Goal: Transaction & Acquisition: Purchase product/service

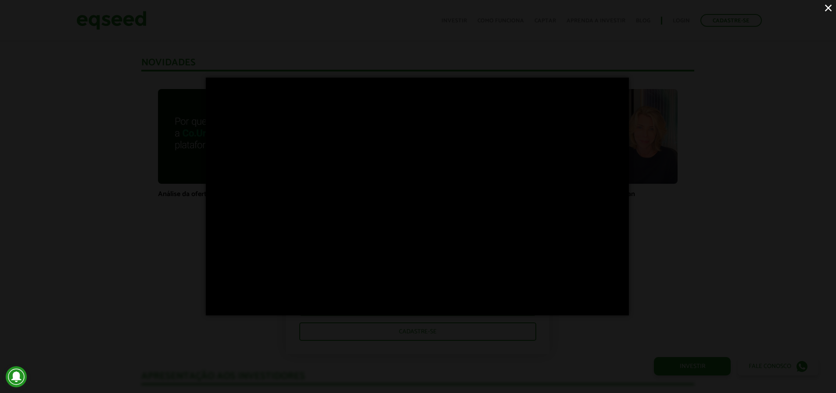
scroll to position [590, 0]
click at [639, 216] on div "×" at bounding box center [418, 196] width 836 height 393
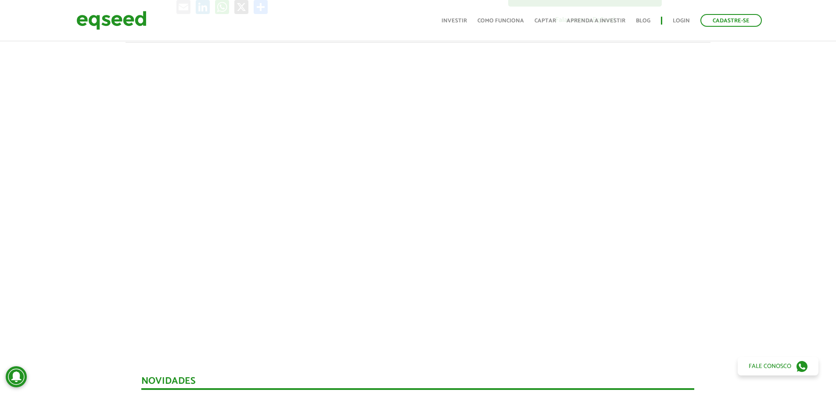
scroll to position [240, 0]
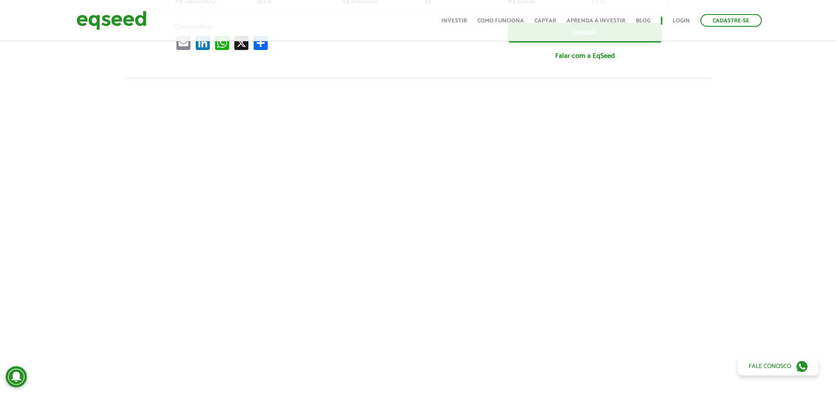
click at [687, 15] on ul "Início Investir Como funciona Captar Aprenda a investir Blog Login Cadastre-se" at bounding box center [601, 20] width 329 height 13
click at [686, 18] on link "Login" at bounding box center [680, 21] width 17 height 6
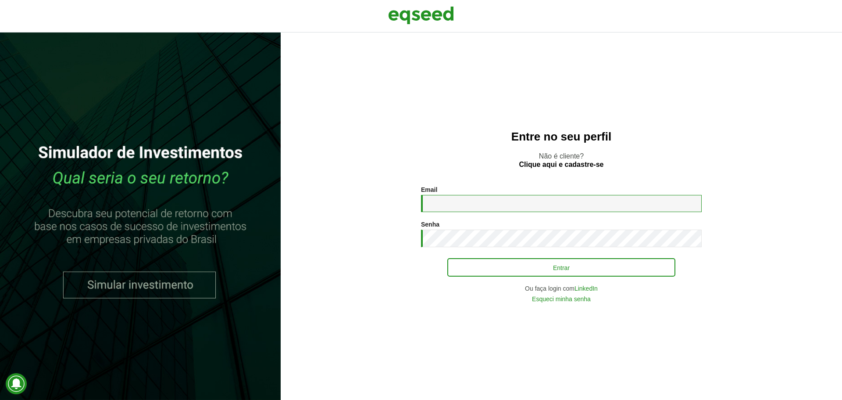
type input "**********"
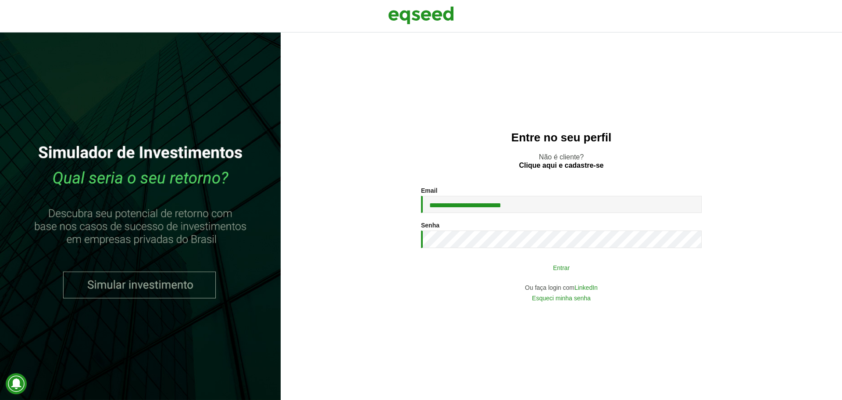
click at [560, 269] on button "Entrar" at bounding box center [561, 267] width 228 height 17
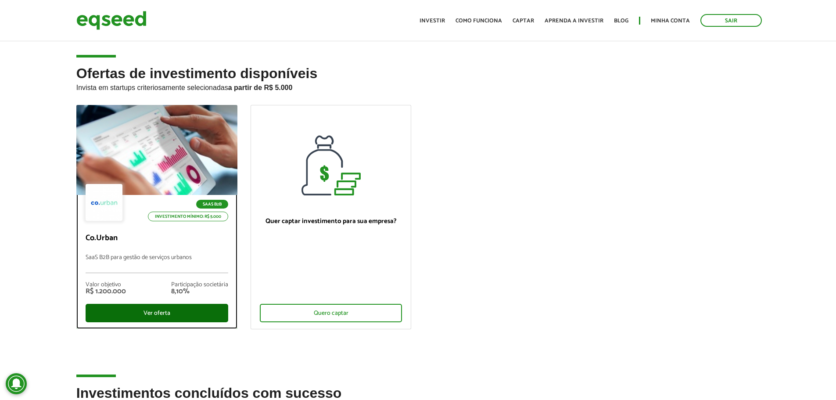
click at [156, 309] on div "Ver oferta" at bounding box center [157, 313] width 143 height 18
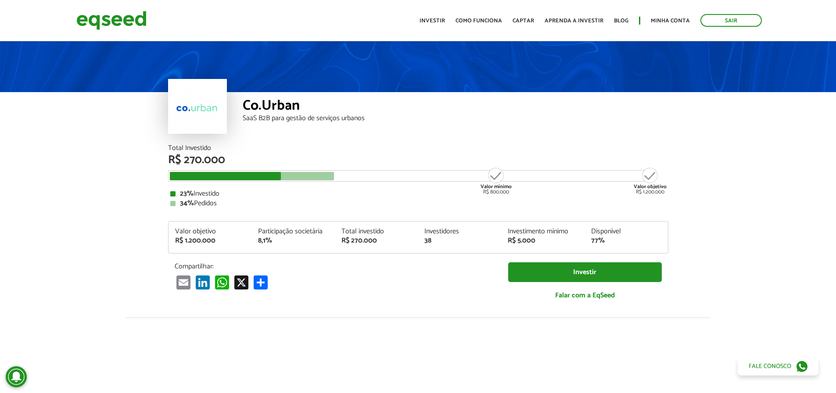
click at [136, 184] on article "Co.Urban SaaS B2B para gestão de serviços urbanos Total Investido R$ 270.000 Va…" at bounding box center [418, 327] width 836 height 577
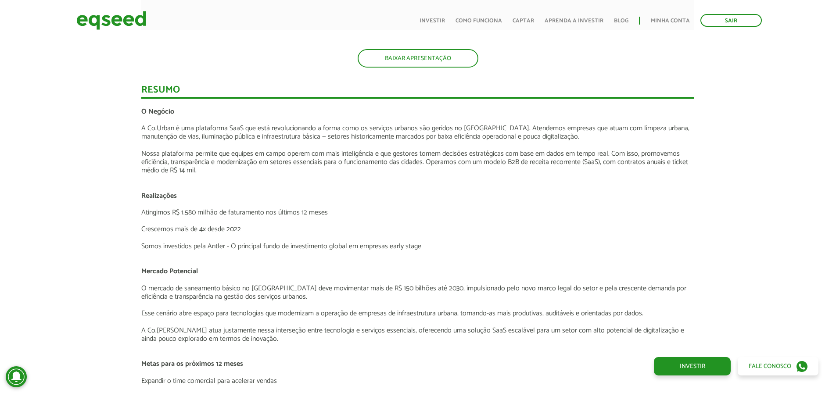
scroll to position [1141, 0]
click at [87, 199] on div "Novidades Análise da oferta Bate-papo sobre a oferta Depoimento Antler | Invest…" at bounding box center [417, 300] width 849 height 1612
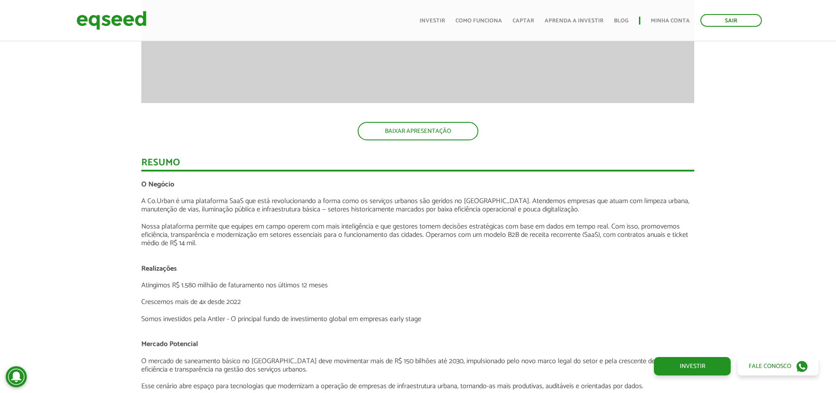
scroll to position [1053, 0]
